Goal: Find specific page/section: Find specific page/section

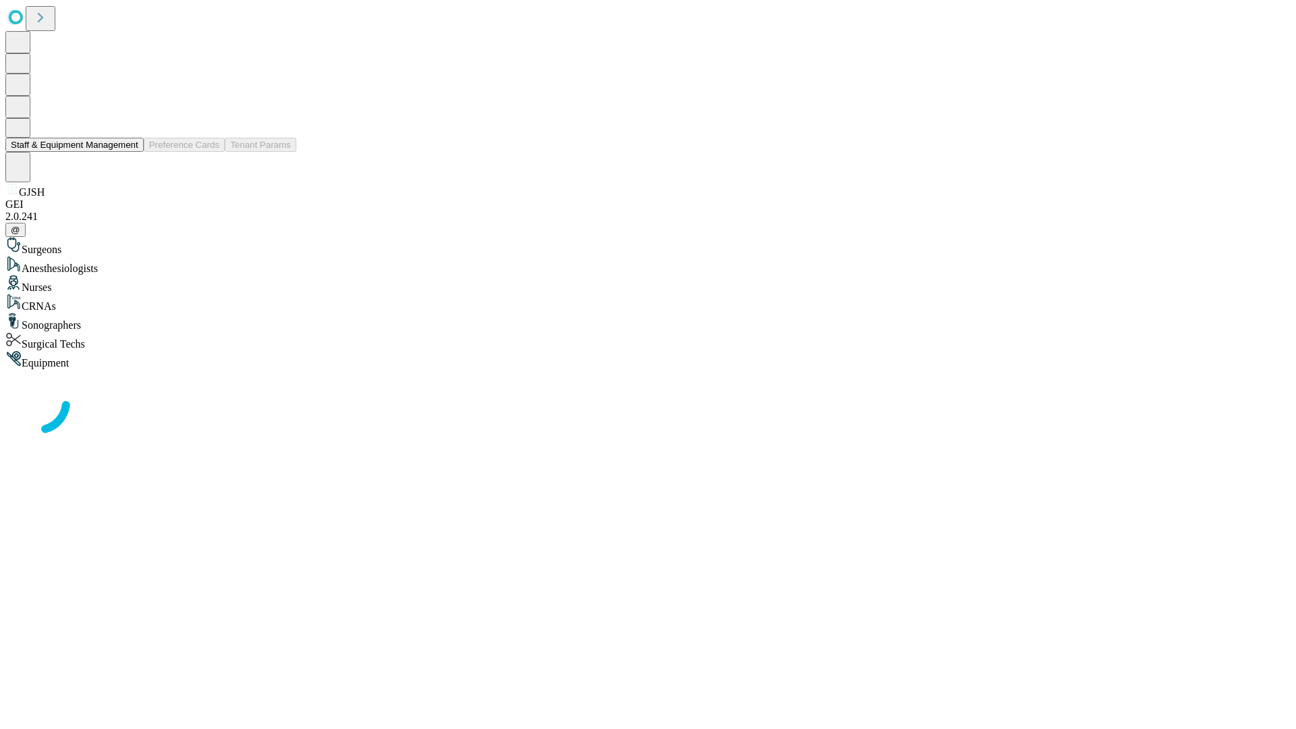
click at [129, 152] on button "Staff & Equipment Management" at bounding box center [74, 145] width 138 height 14
